Goal: Complete application form

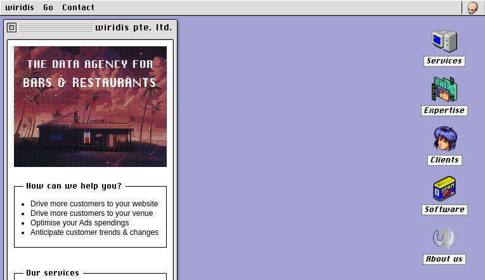
checkbox input "true"
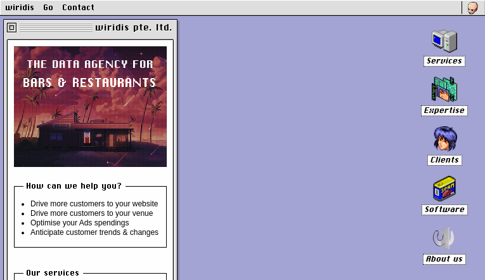
checkbox input "true"
radio input "true"
radio input "false"
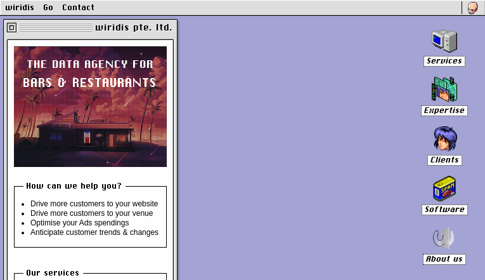
radio input "true"
type input "[EMAIL_ADDRESS][DOMAIN_NAME]"
checkbox input "false"
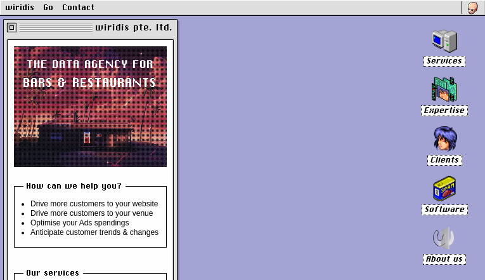
checkbox input "false"
